Goal: Find specific page/section: Find specific page/section

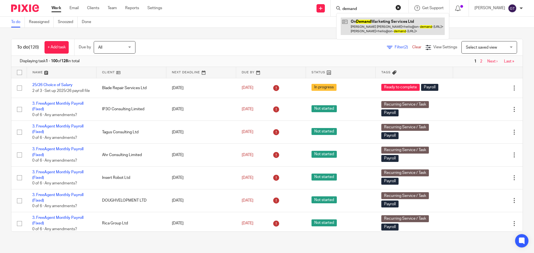
type input "demand"
click at [371, 20] on link at bounding box center [393, 26] width 104 height 17
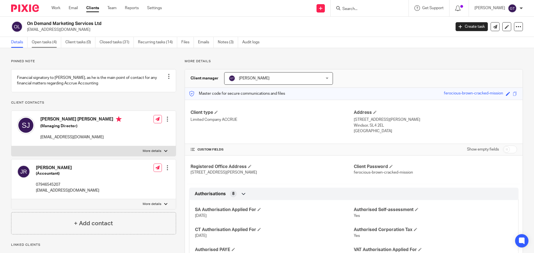
click at [46, 43] on link "Open tasks (4)" at bounding box center [46, 42] width 29 height 11
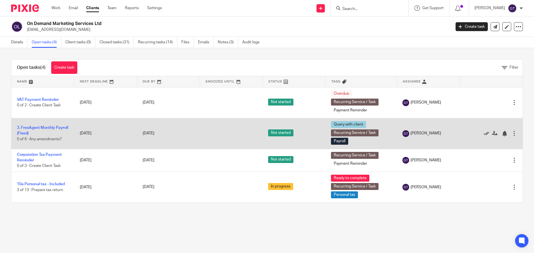
click at [483, 132] on icon at bounding box center [486, 134] width 6 height 6
